Goal: Task Accomplishment & Management: Complete application form

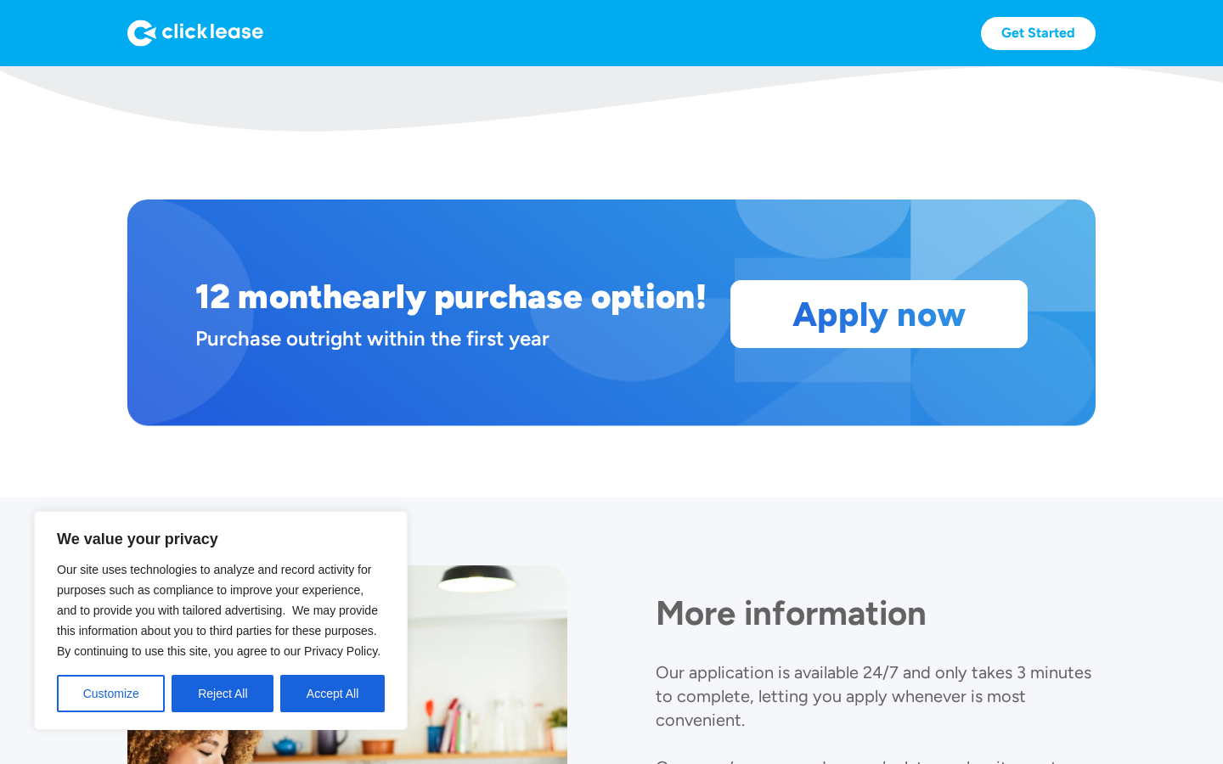
scroll to position [1382, 0]
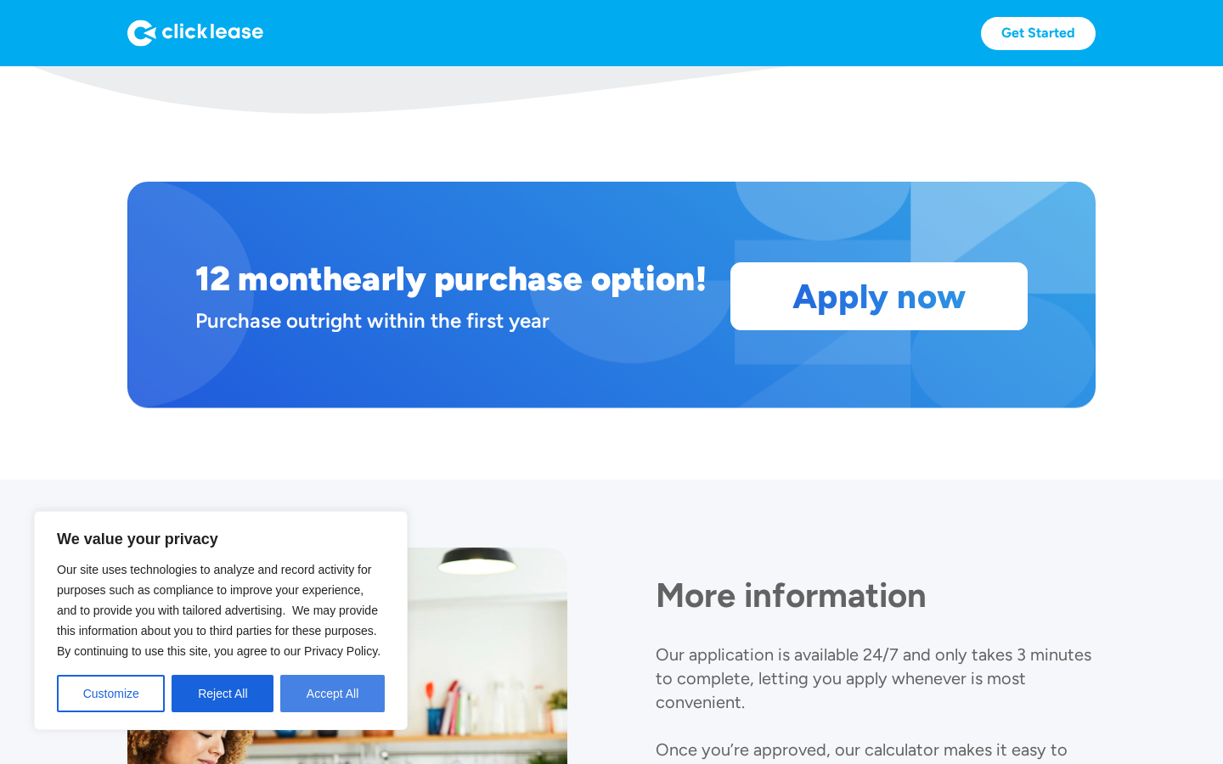
click at [320, 692] on button "Accept All" at bounding box center [332, 693] width 104 height 37
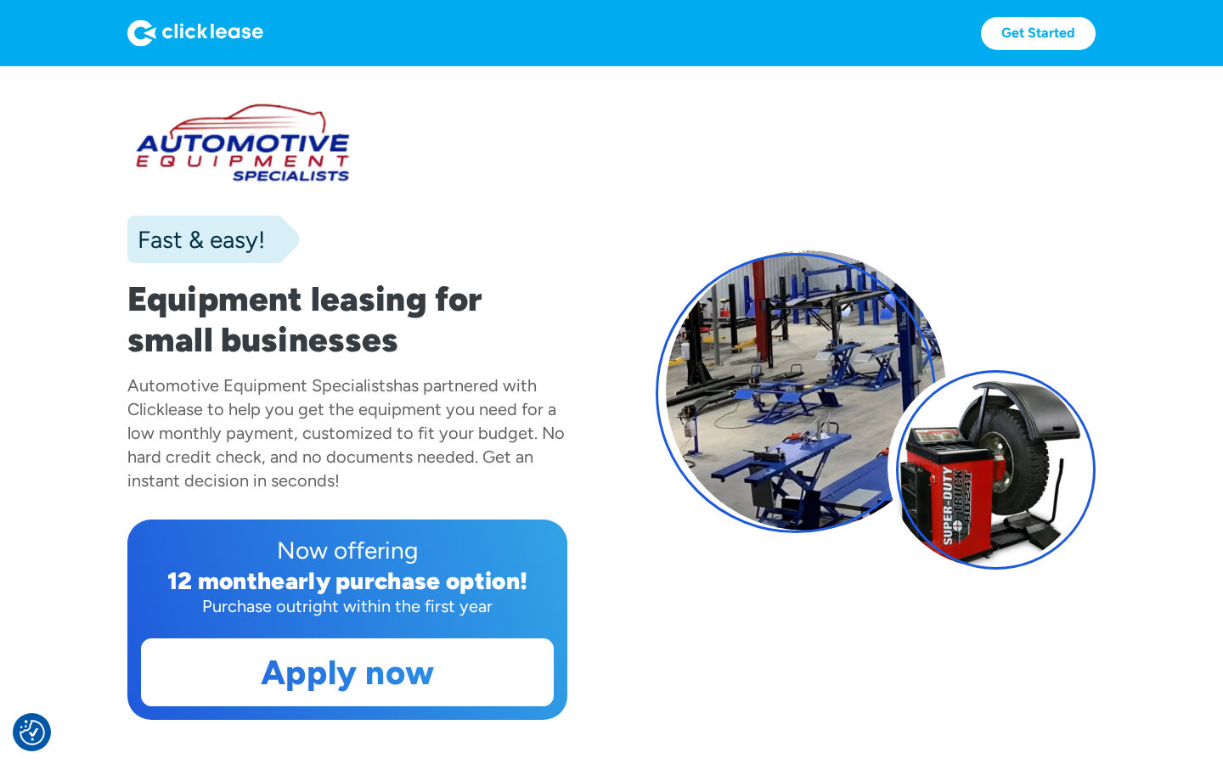
scroll to position [0, 0]
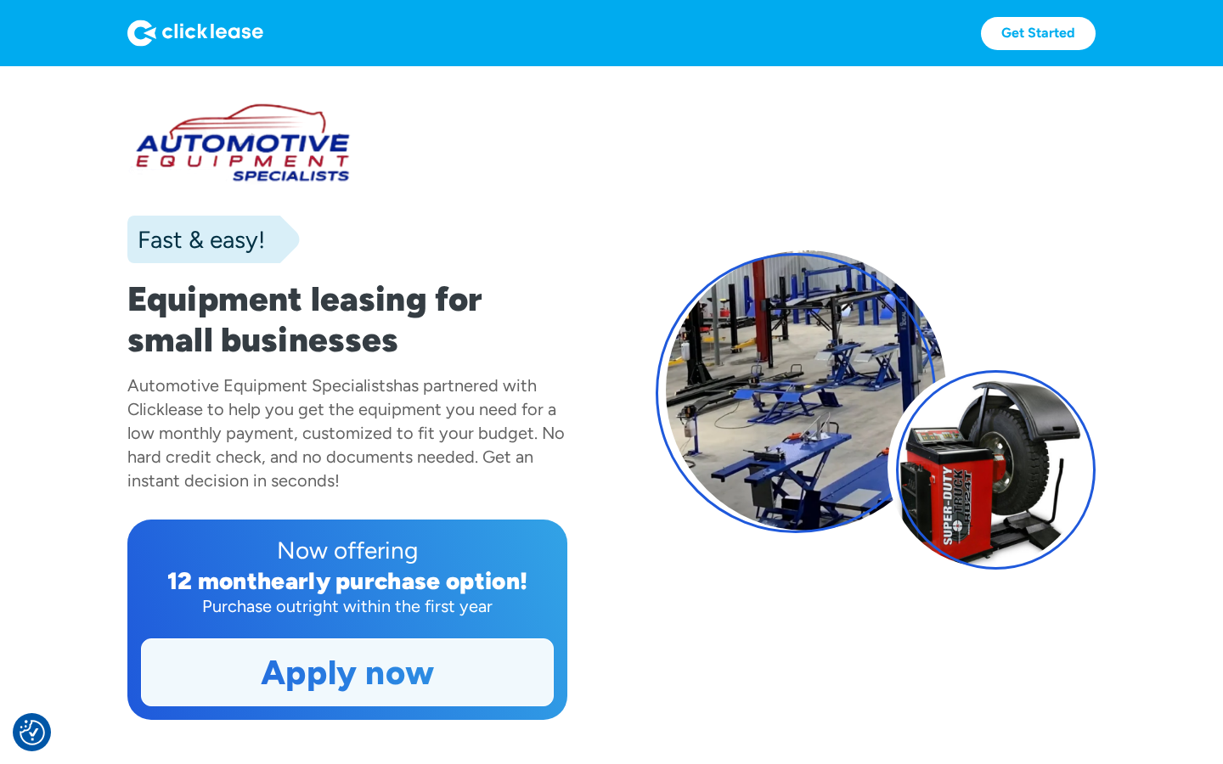
click at [344, 667] on link "Apply now" at bounding box center [347, 672] width 411 height 66
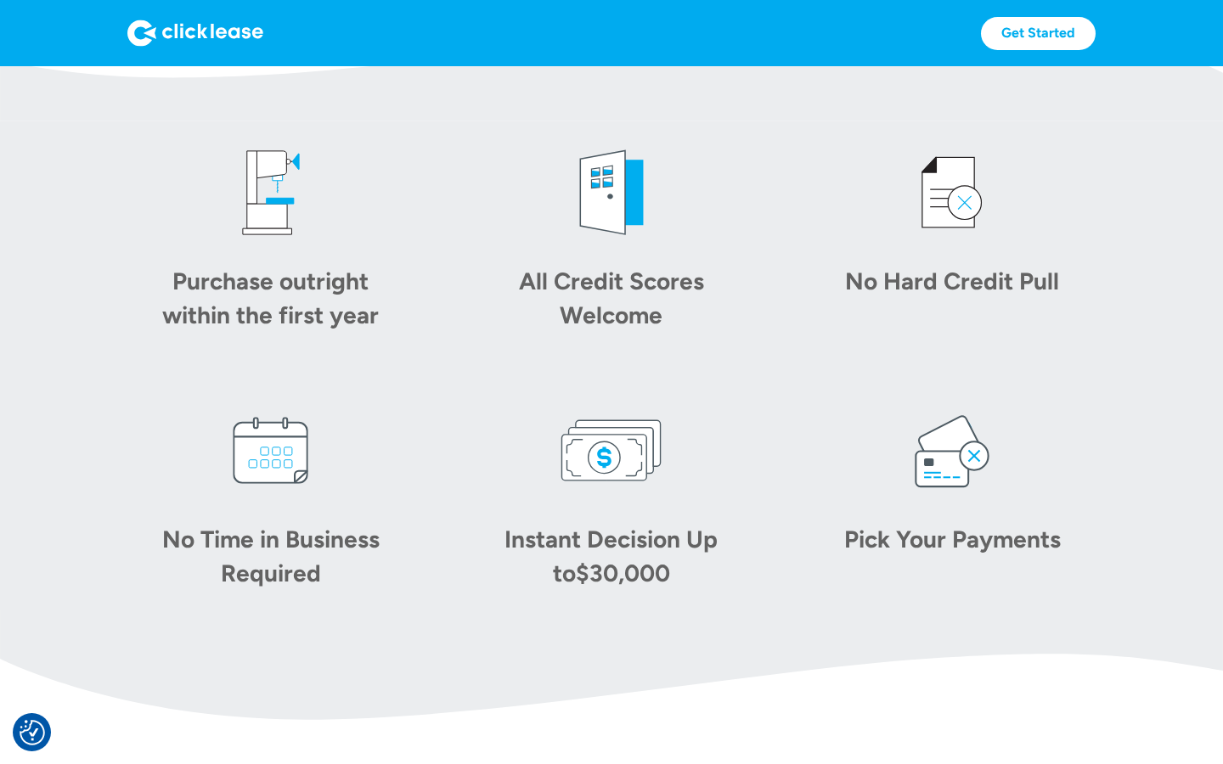
scroll to position [776, 0]
click at [601, 290] on div "All Credit Scores Welcome" at bounding box center [611, 298] width 238 height 68
click at [603, 278] on div "All Credit Scores Welcome" at bounding box center [611, 298] width 238 height 68
click at [607, 219] on img at bounding box center [611, 193] width 102 height 102
click at [604, 297] on div "All Credit Scores Welcome" at bounding box center [611, 298] width 238 height 68
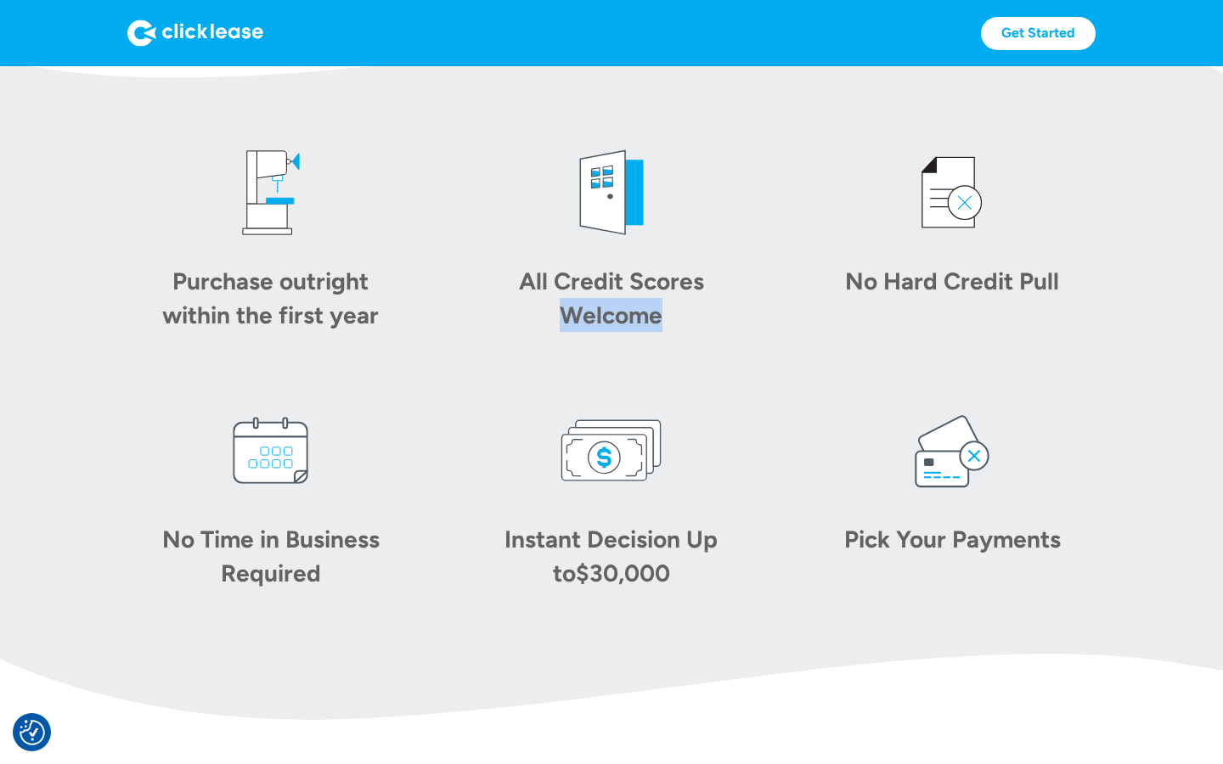
click at [604, 297] on div "All Credit Scores Welcome" at bounding box center [611, 298] width 238 height 68
click at [605, 295] on div "All Credit Scores Welcome" at bounding box center [611, 298] width 238 height 68
click at [937, 480] on img at bounding box center [952, 451] width 102 height 102
click at [929, 543] on div "Pick Your Payments" at bounding box center [952, 539] width 238 height 34
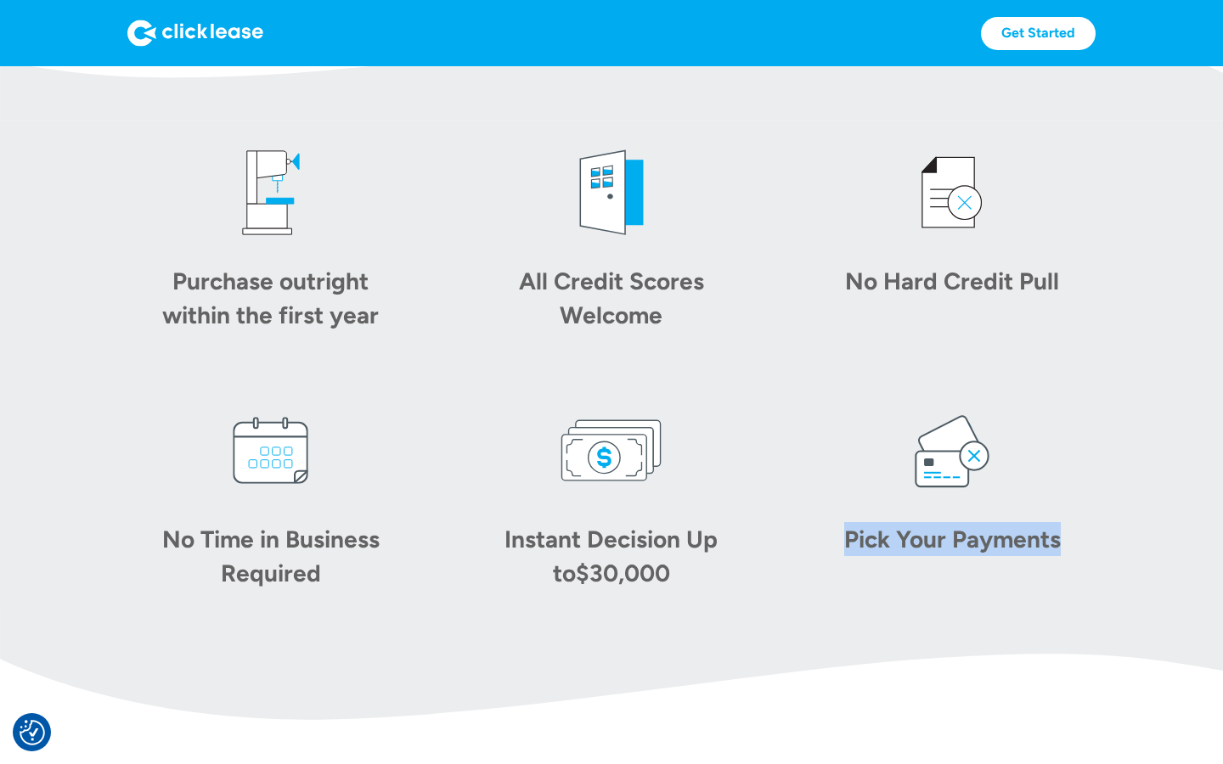
click at [929, 543] on div "Pick Your Payments" at bounding box center [952, 539] width 238 height 34
click at [446, 106] on img at bounding box center [611, 67] width 1223 height 110
